Goal: Information Seeking & Learning: Learn about a topic

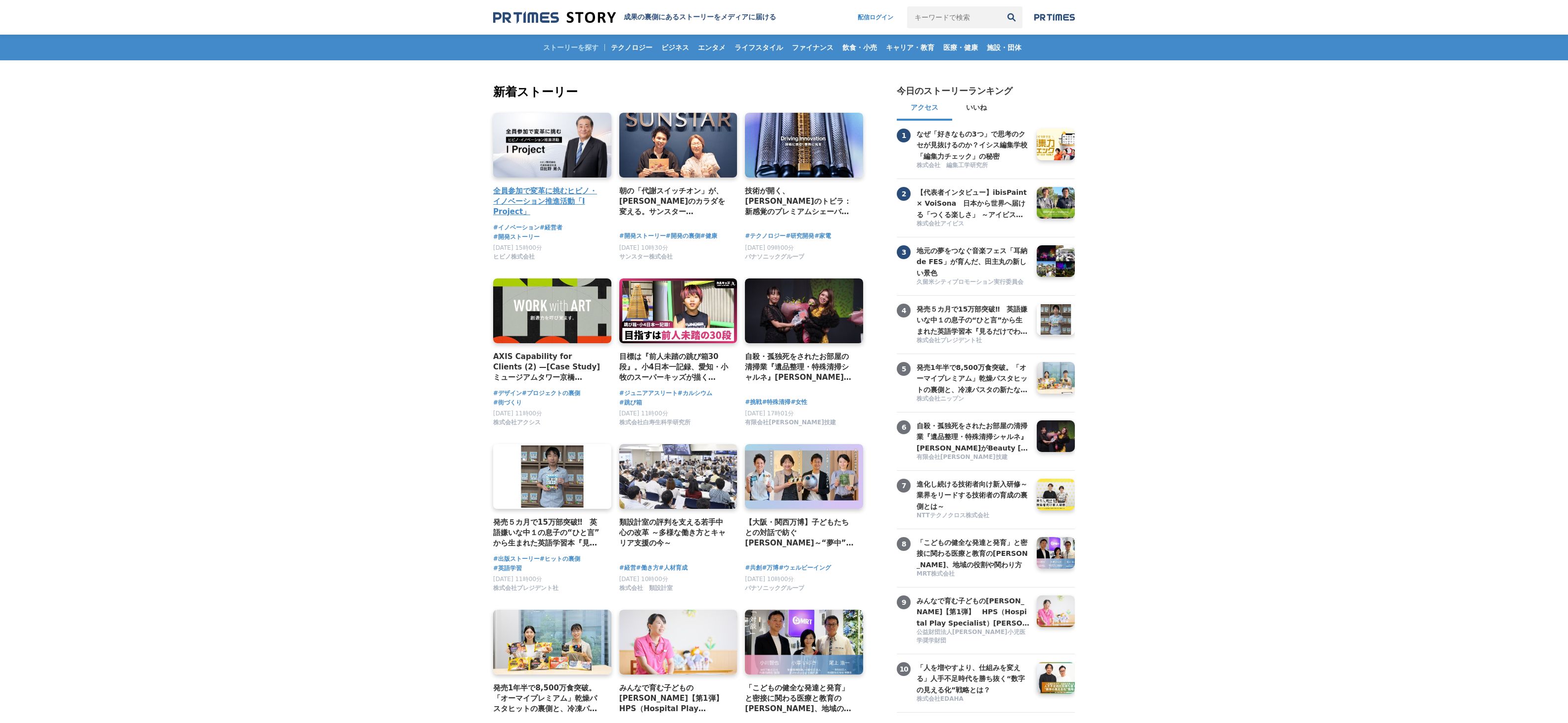
click at [564, 141] on link at bounding box center [552, 145] width 124 height 68
click at [881, 14] on link "配信ログイン" at bounding box center [875, 18] width 55 height 22
click at [919, 12] on input "キーワードで検索" at bounding box center [954, 18] width 94 height 22
click at [954, 15] on input "キーワードで検索" at bounding box center [954, 18] width 94 height 22
type input "環境"
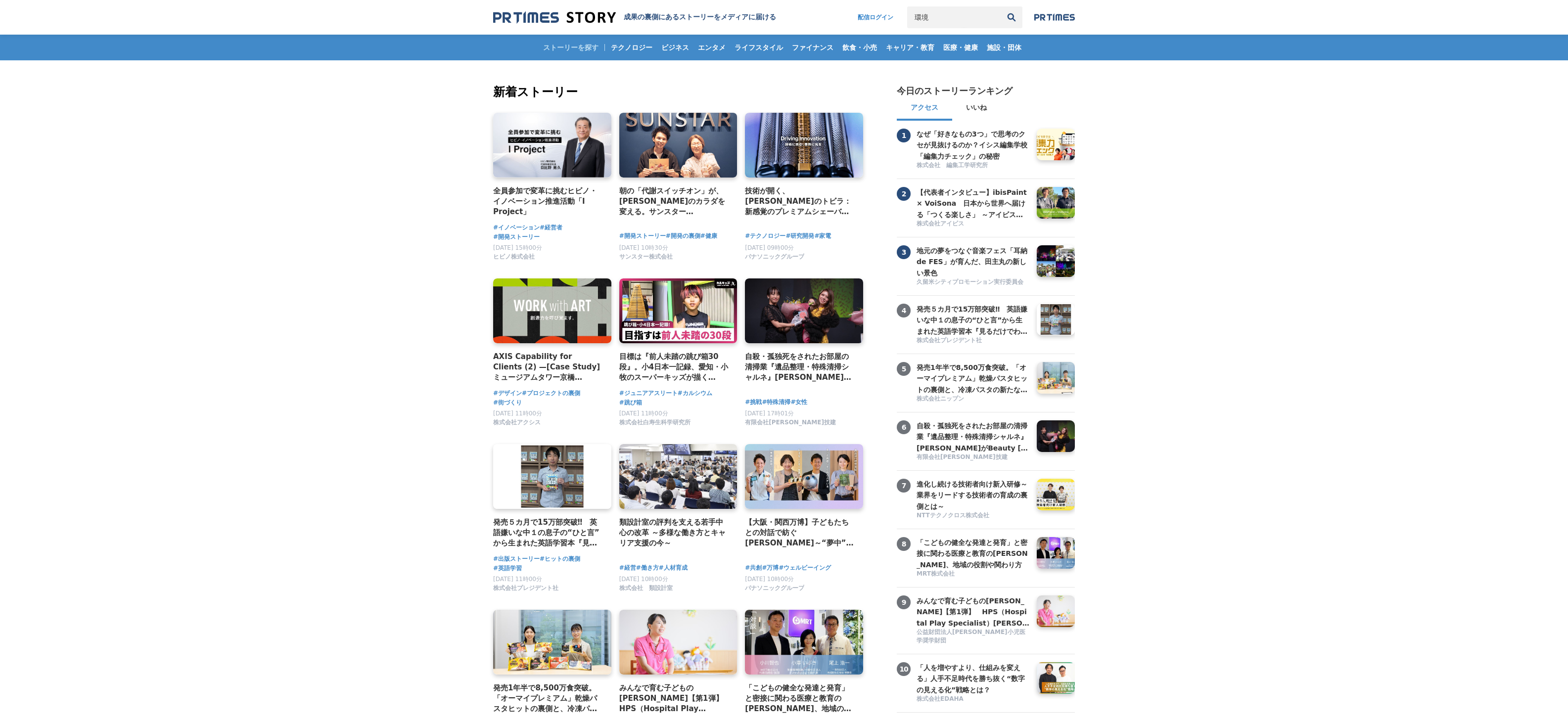
click at [1001, 7] on button "検索" at bounding box center [1012, 18] width 22 height 22
click at [957, 21] on input "環境" at bounding box center [954, 18] width 94 height 22
click at [1001, 7] on button "検索" at bounding box center [1012, 18] width 22 height 22
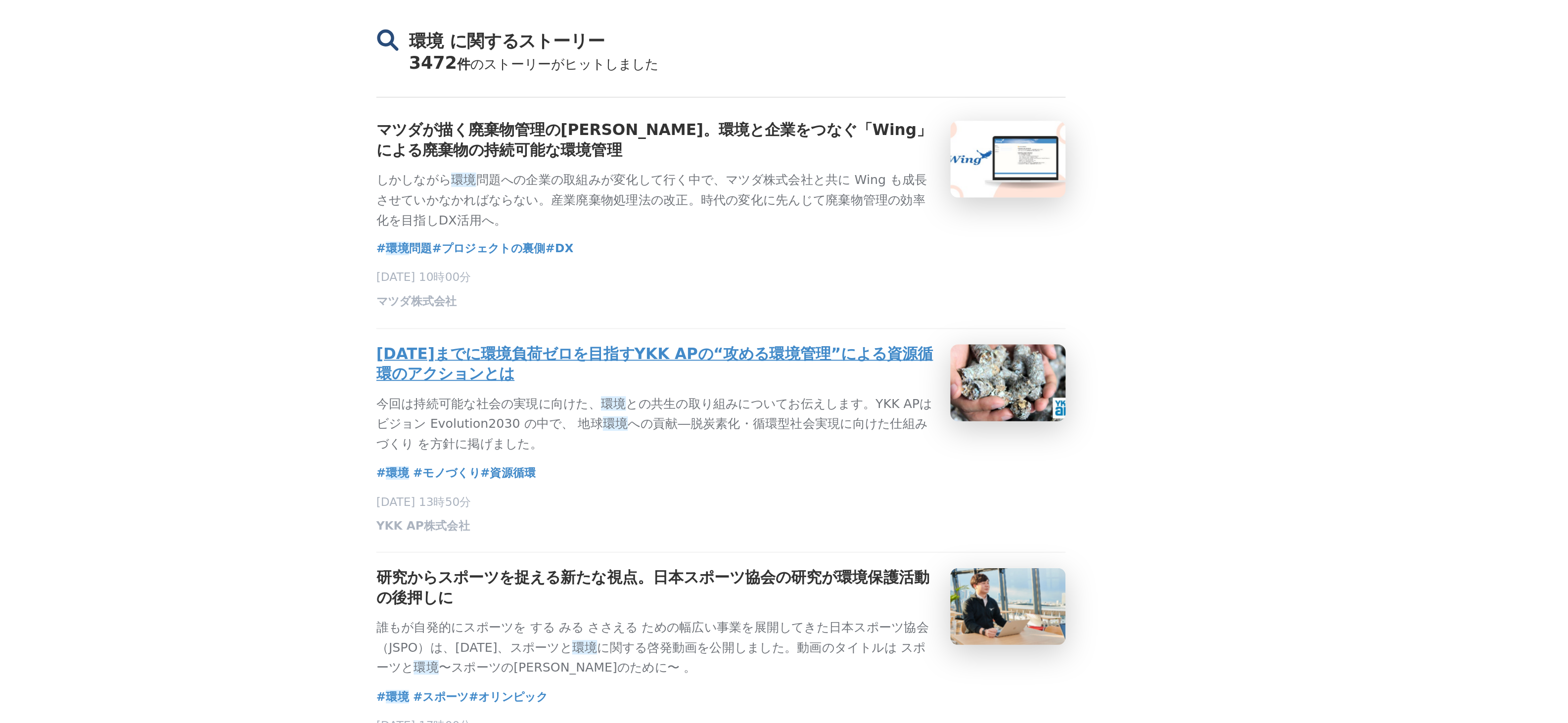
click at [801, 262] on h3 "2050年までに環境負荷ゼロを目指すYKK APの“攻める環境管理”による資源循環のアクションとは" at bounding box center [750, 258] width 288 height 21
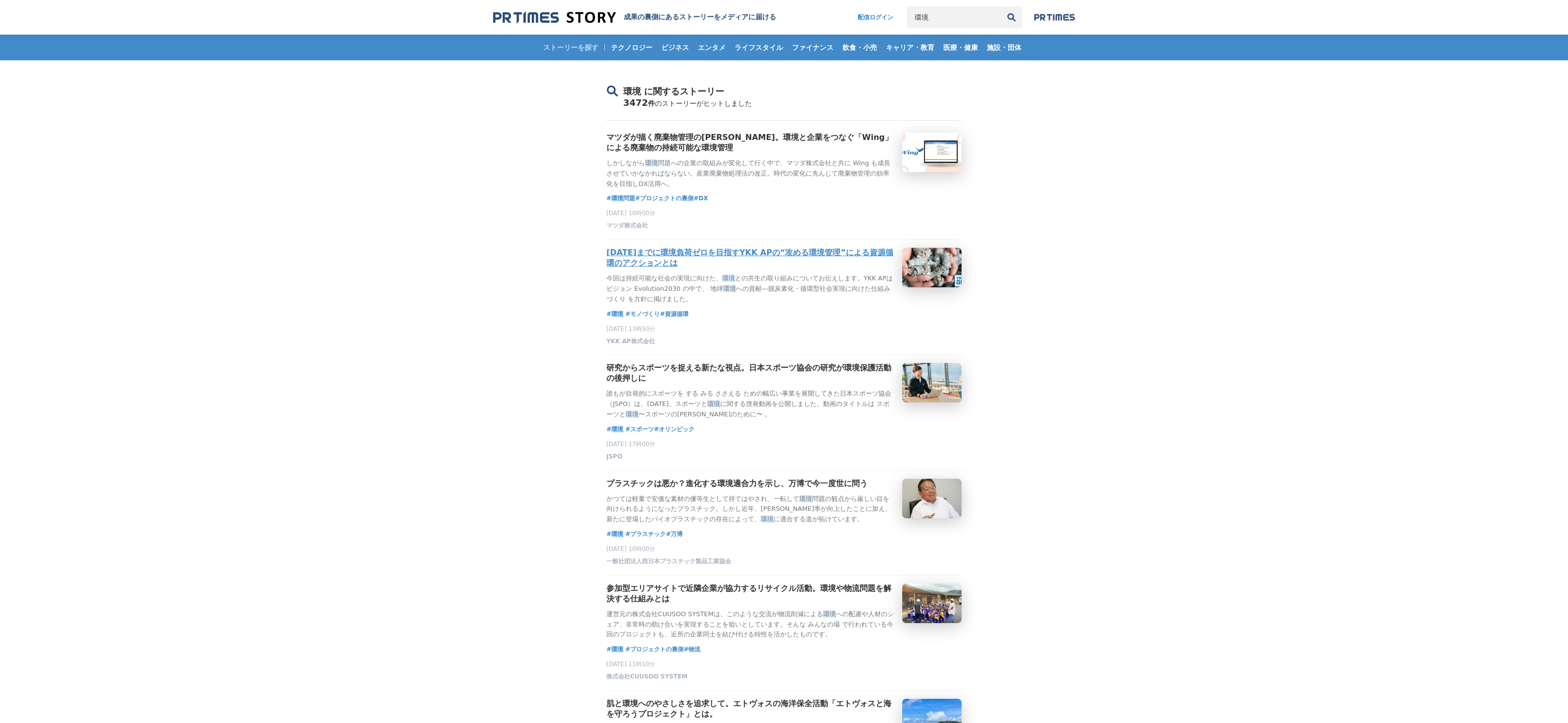
click at [657, 304] on p "今回は持続可能な社会の実現に向けた、 環境 との共生の取り組みについてお伝えします。YKK APはビジョン Evolution2030 の中で、 地球 環境 …" at bounding box center [750, 288] width 288 height 30
